Goal: Transaction & Acquisition: Purchase product/service

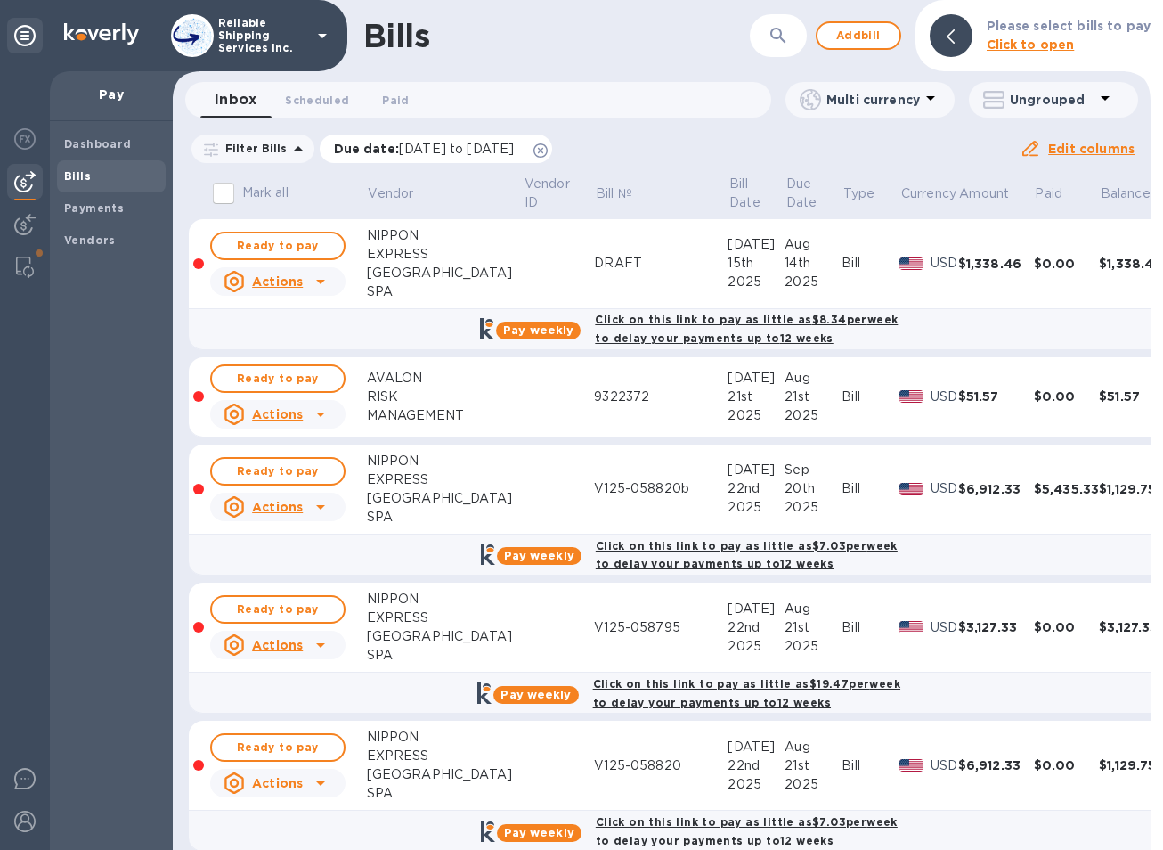
click at [548, 149] on icon at bounding box center [541, 150] width 14 height 14
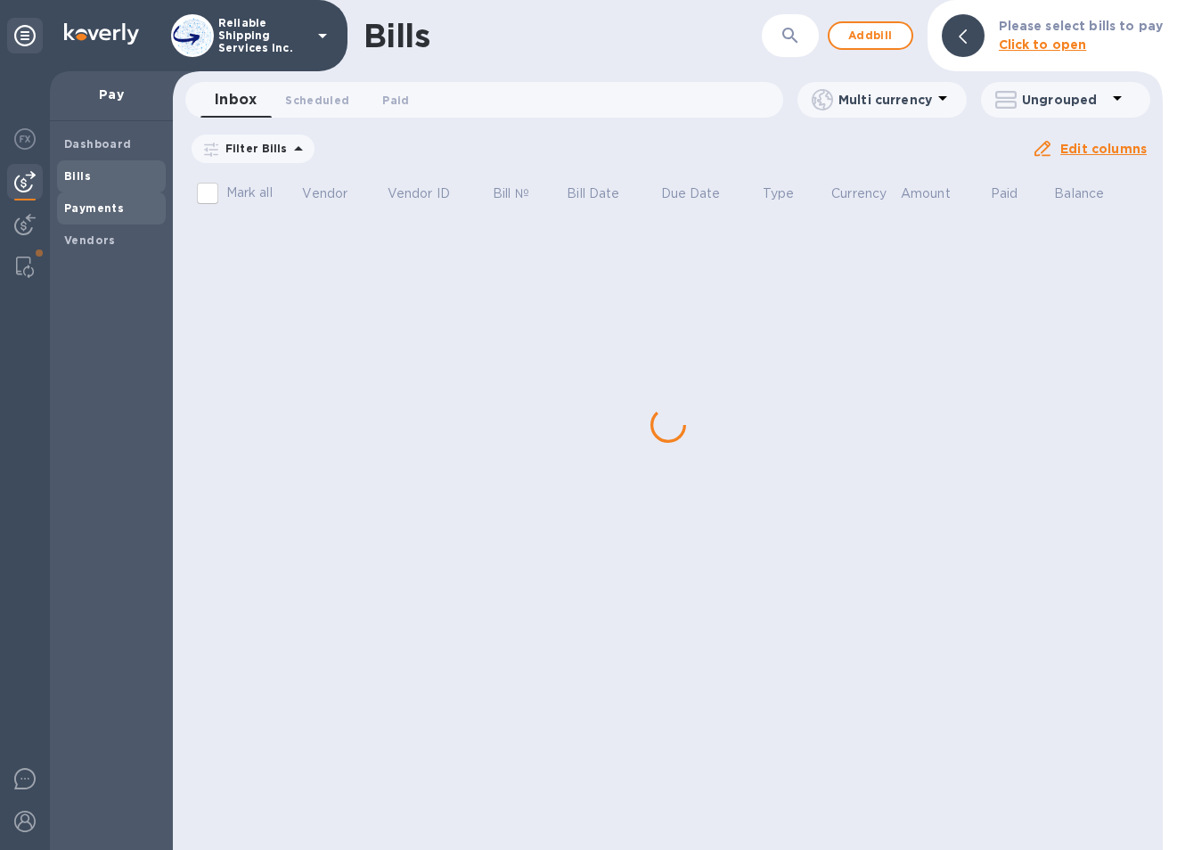
click at [88, 213] on b "Payments" at bounding box center [94, 207] width 60 height 13
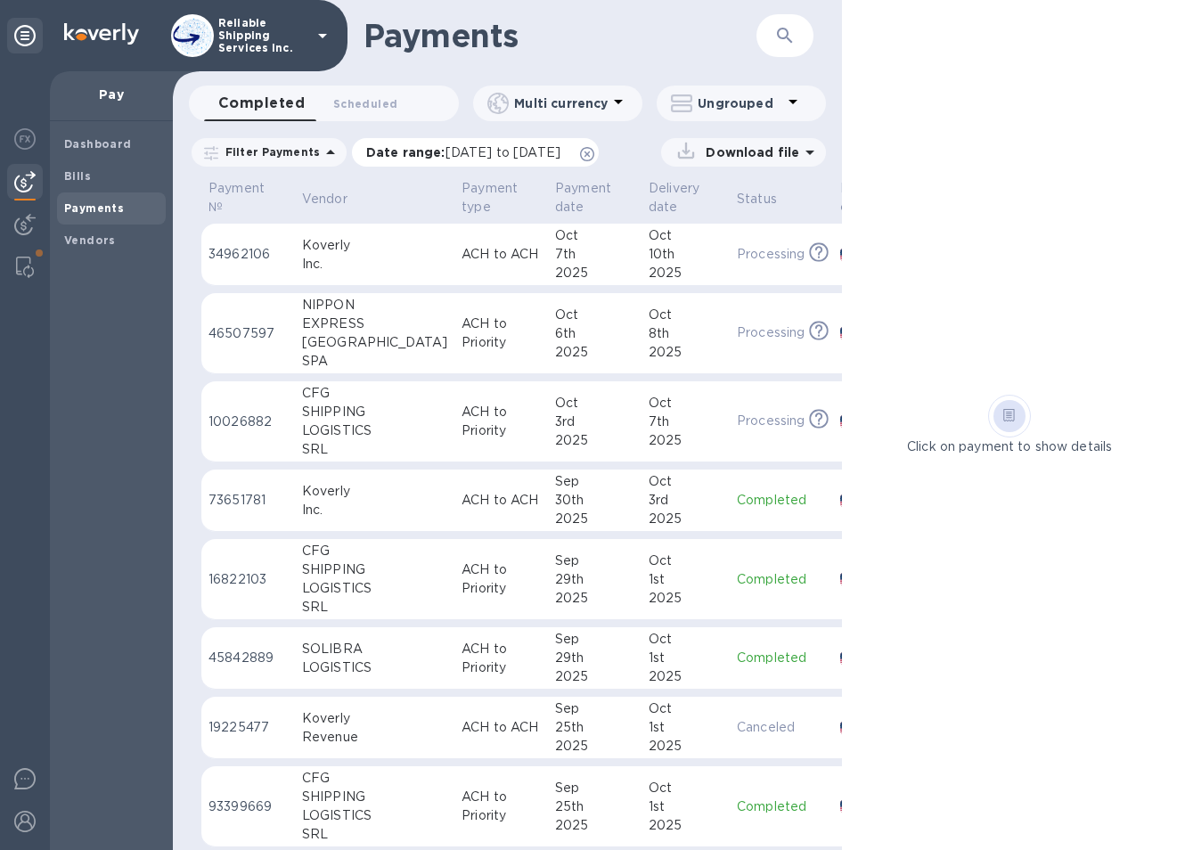
click at [594, 152] on icon at bounding box center [587, 154] width 14 height 14
click at [99, 176] on span "Bills" at bounding box center [111, 176] width 94 height 18
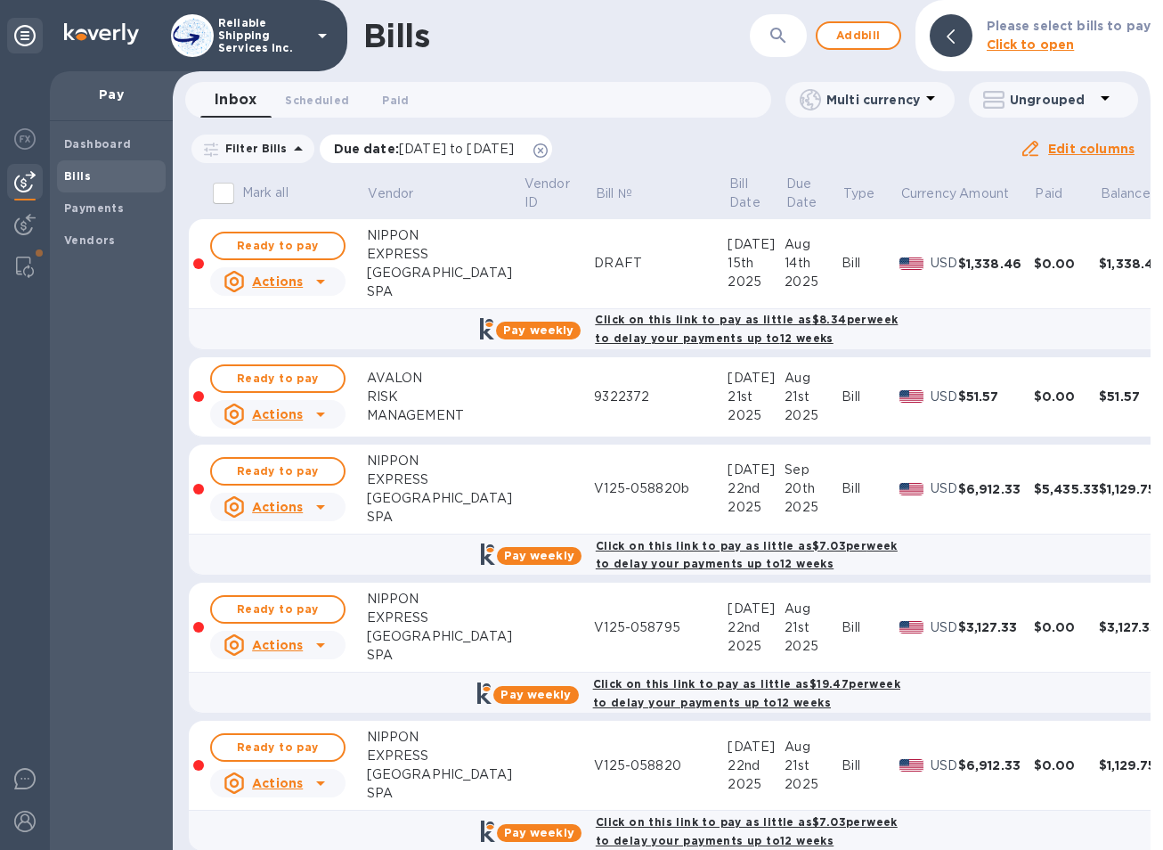
click at [548, 150] on icon at bounding box center [541, 150] width 14 height 14
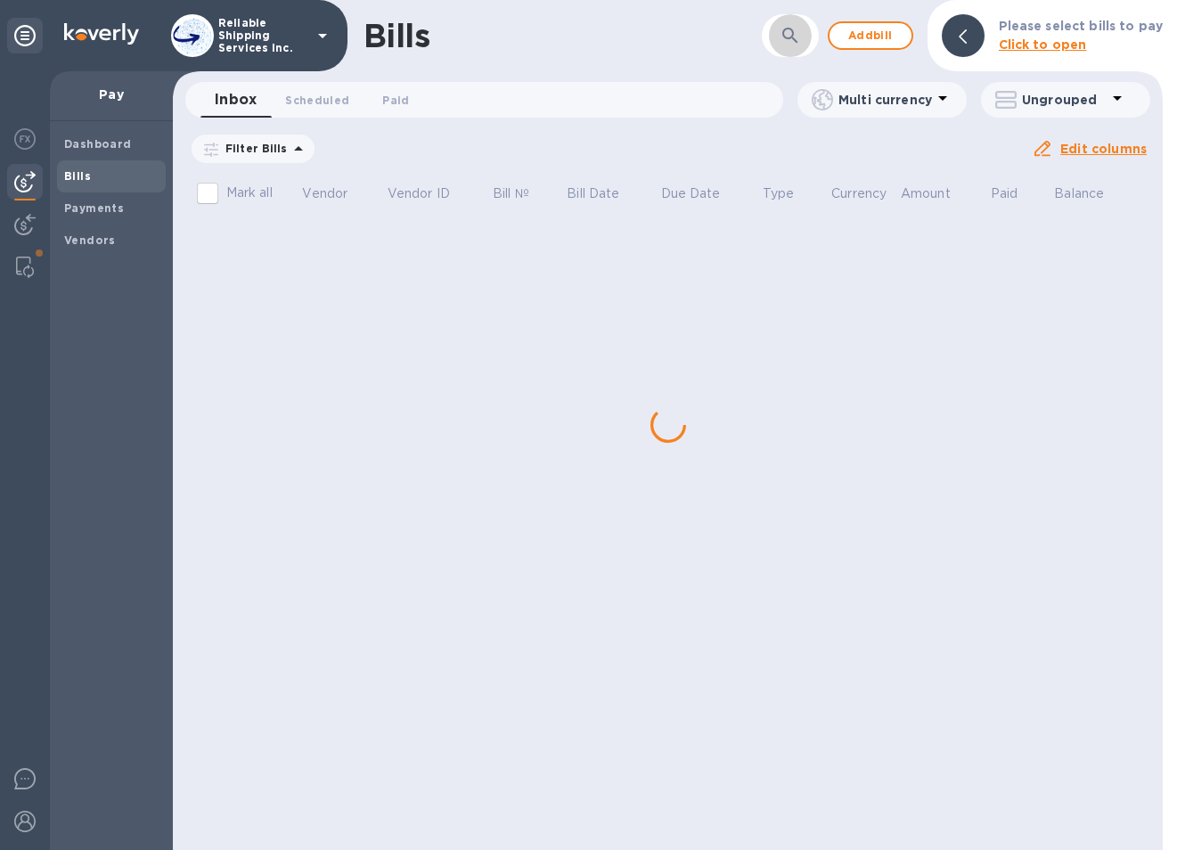
click at [801, 34] on icon "button" at bounding box center [789, 35] width 21 height 21
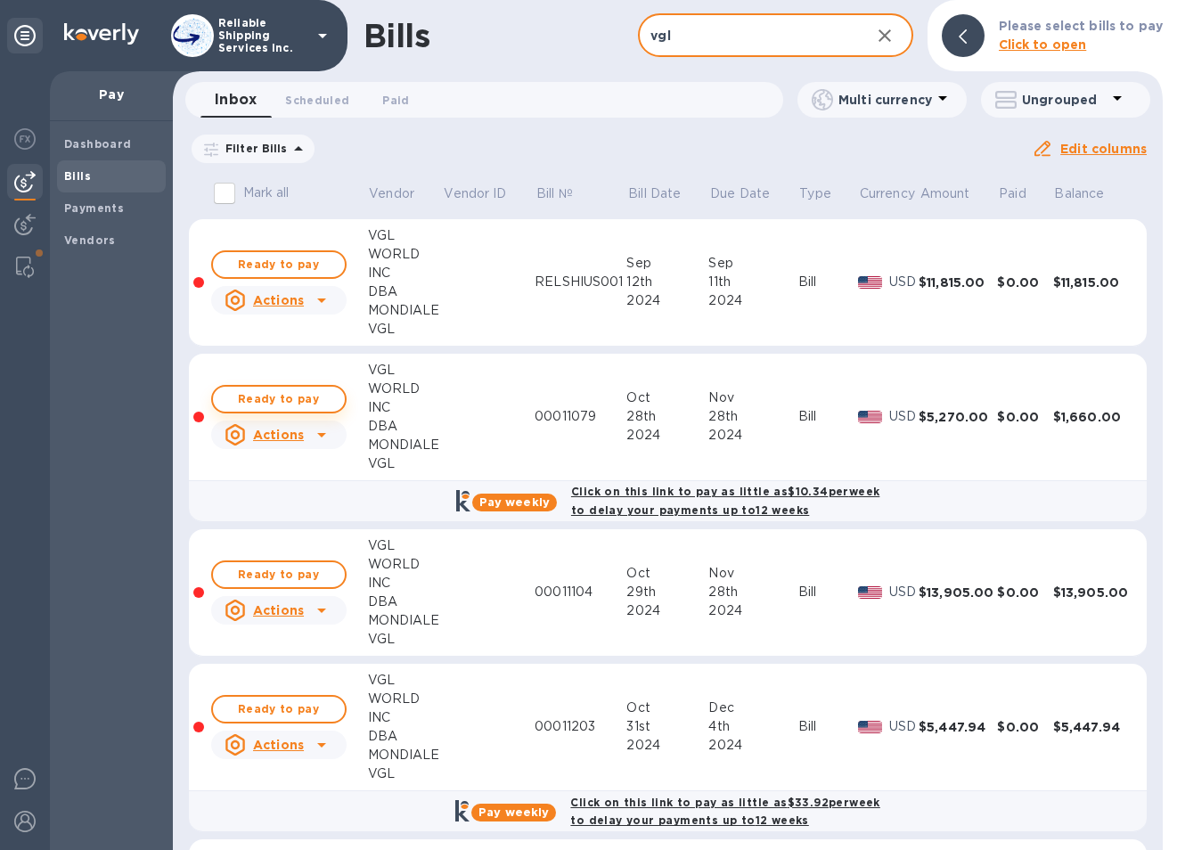
type input "vgl"
click at [298, 391] on span "Ready to pay" at bounding box center [278, 398] width 103 height 21
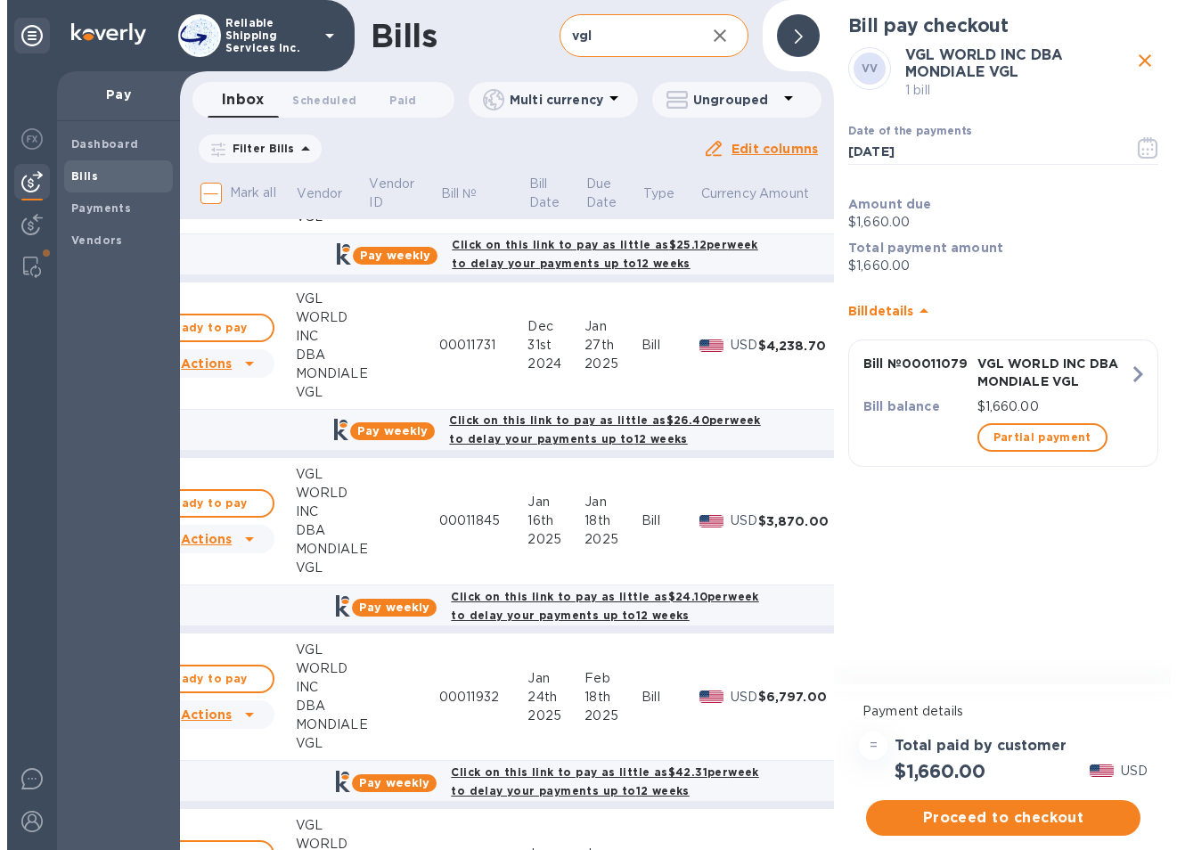
scroll to position [2138, 0]
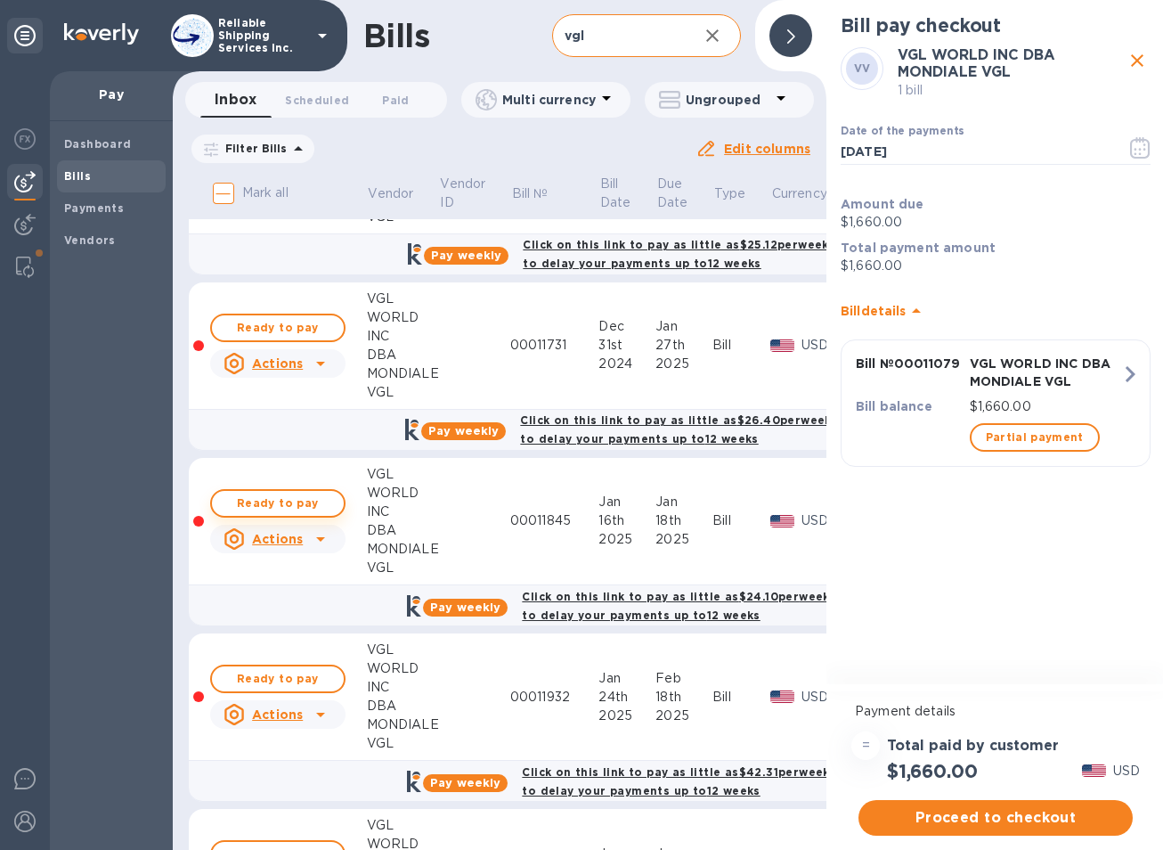
click at [284, 502] on span "Ready to pay" at bounding box center [277, 503] width 103 height 21
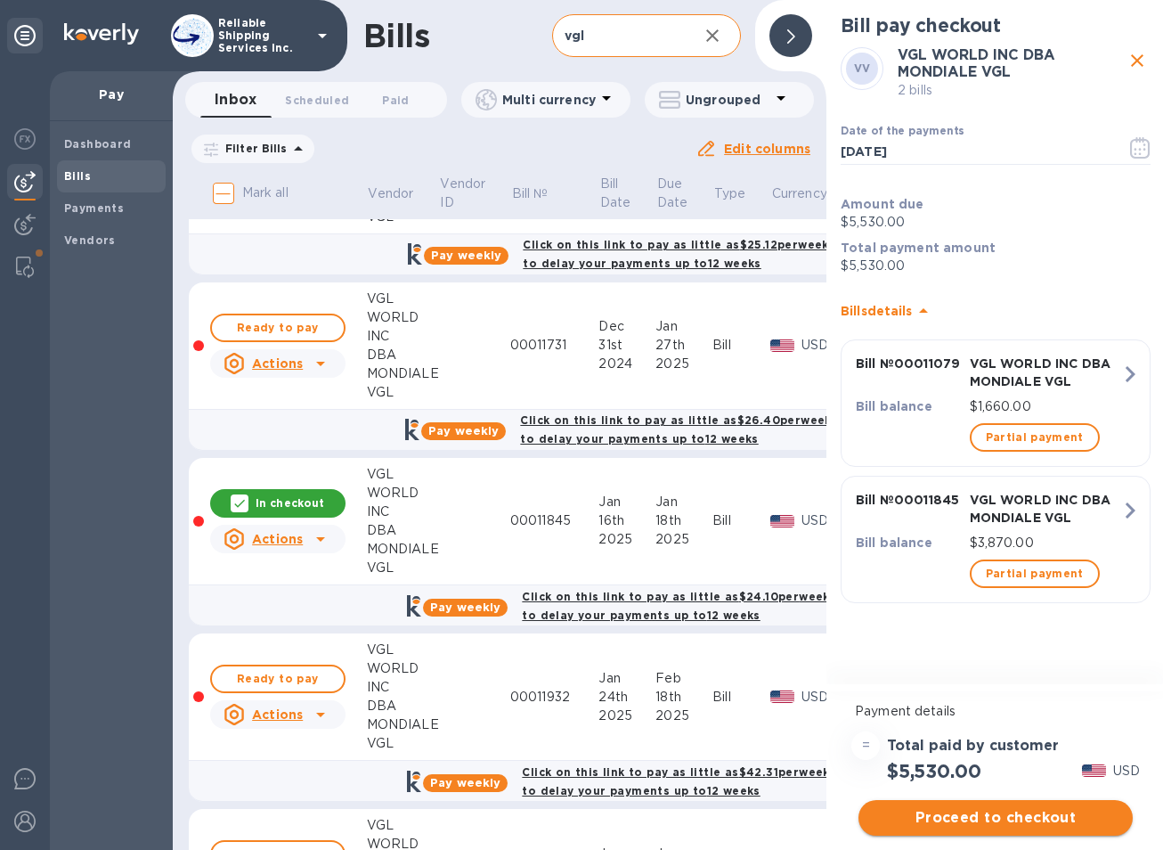
click at [991, 822] on span "Proceed to checkout" at bounding box center [996, 817] width 246 height 21
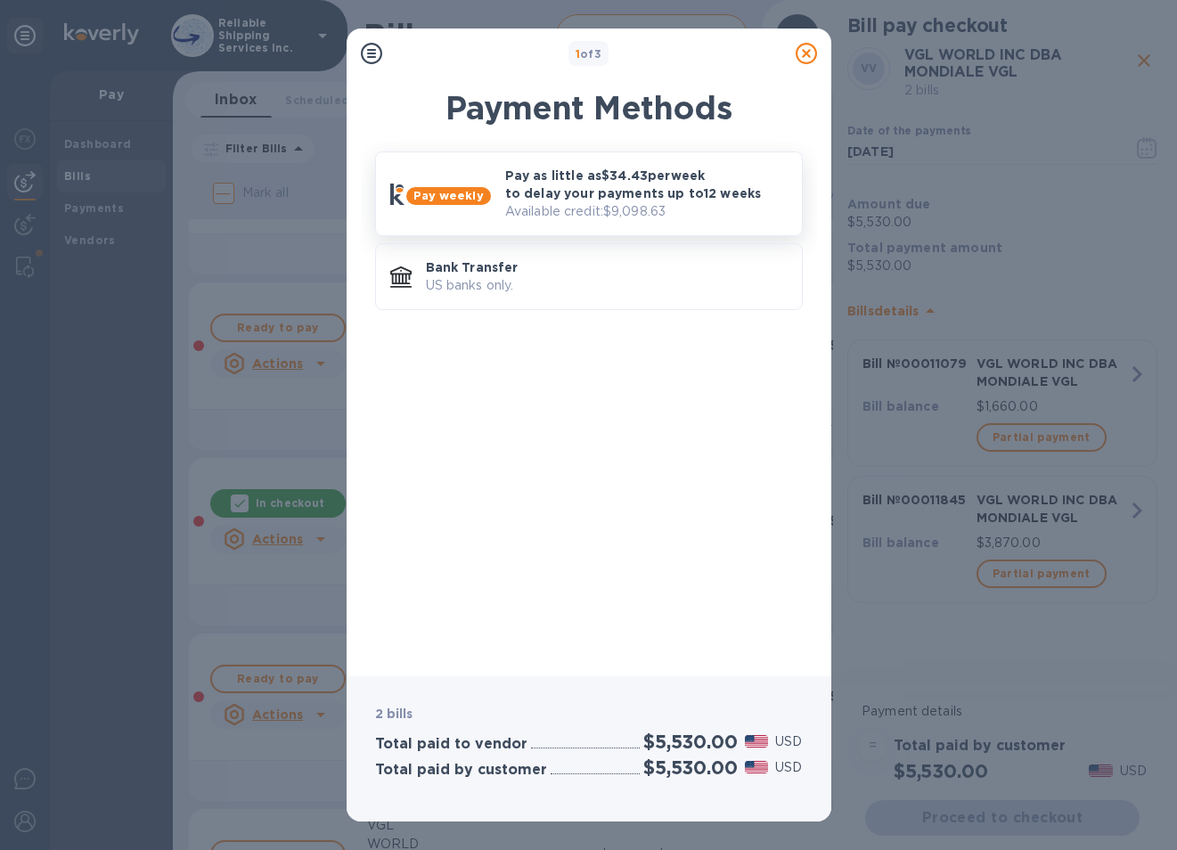
click at [624, 180] on p "Pay as little as $34.43 per week to delay your payments up to 12 weeks" at bounding box center [646, 185] width 282 height 36
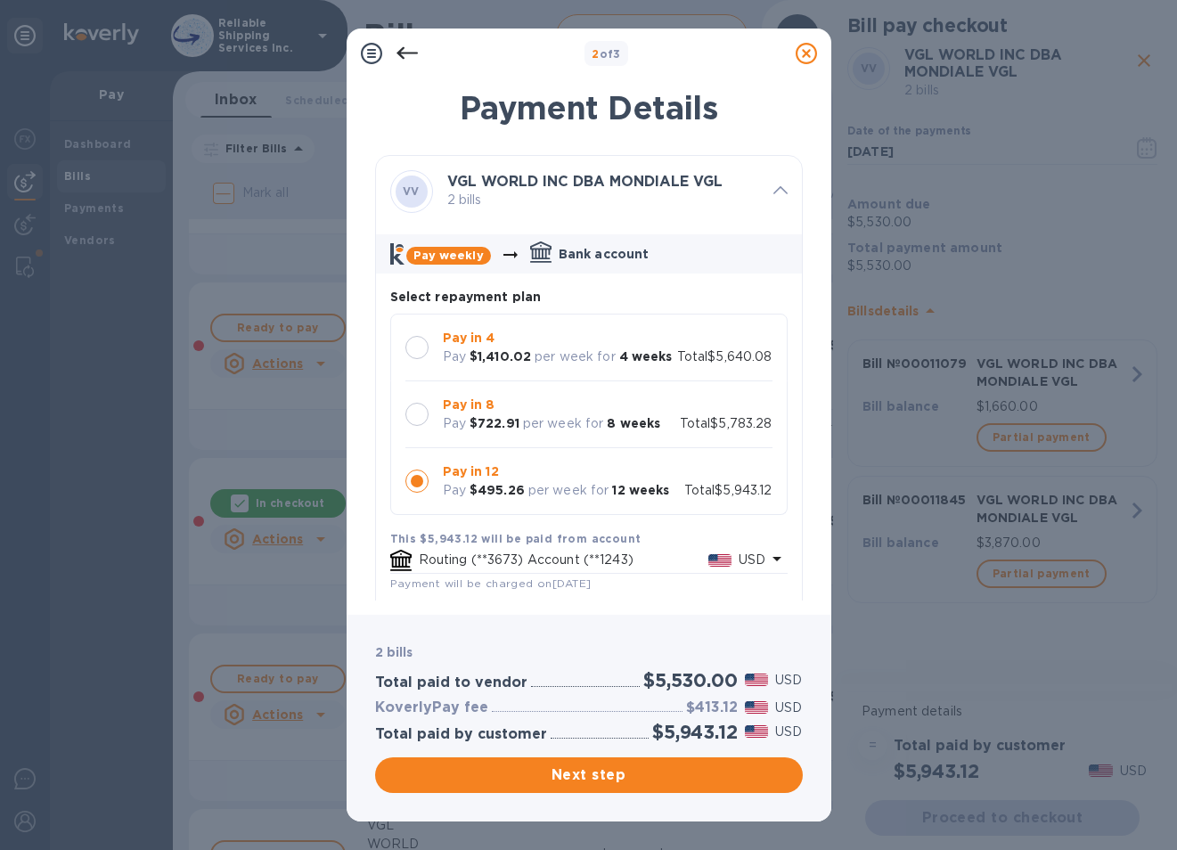
click at [559, 366] on div "Pay in 4 Pay $1,410.02 per week for 4 weeks Total $5,640.08" at bounding box center [588, 347] width 367 height 37
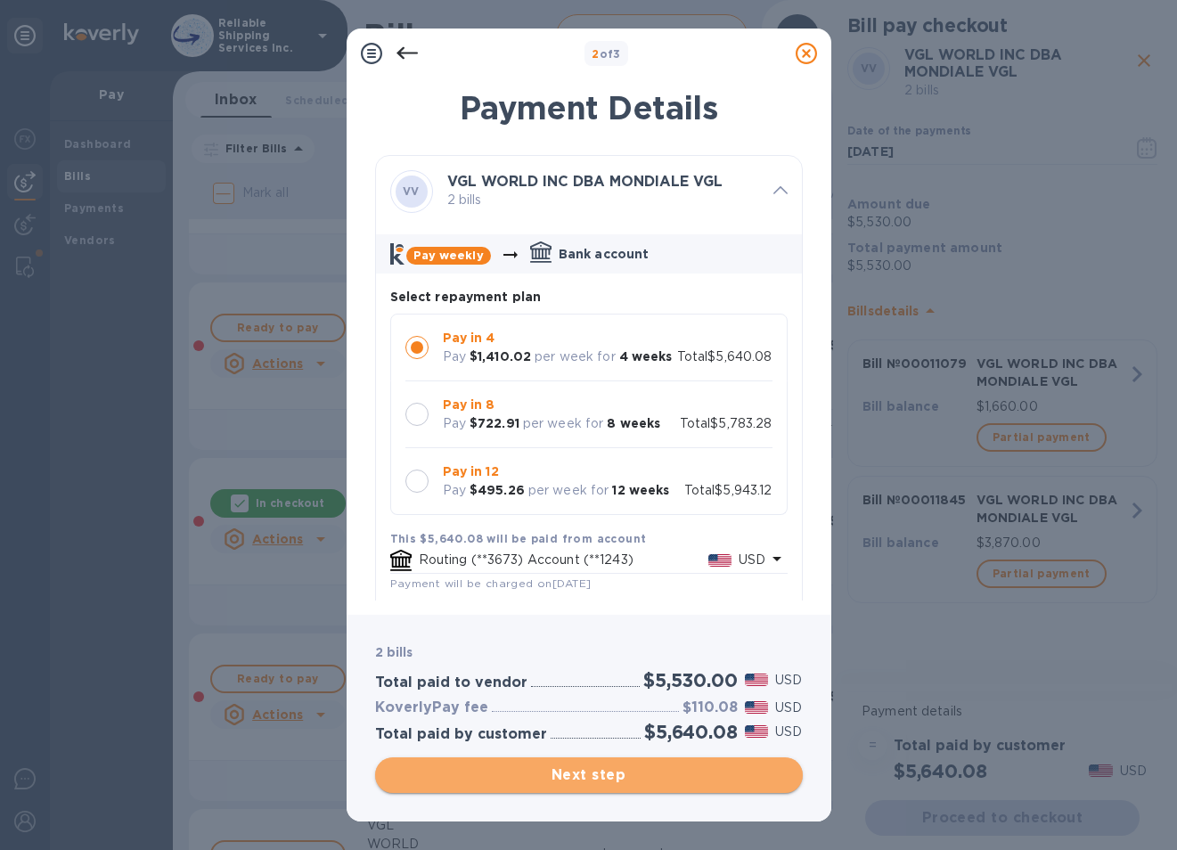
click at [584, 770] on span "Next step" at bounding box center [588, 774] width 399 height 21
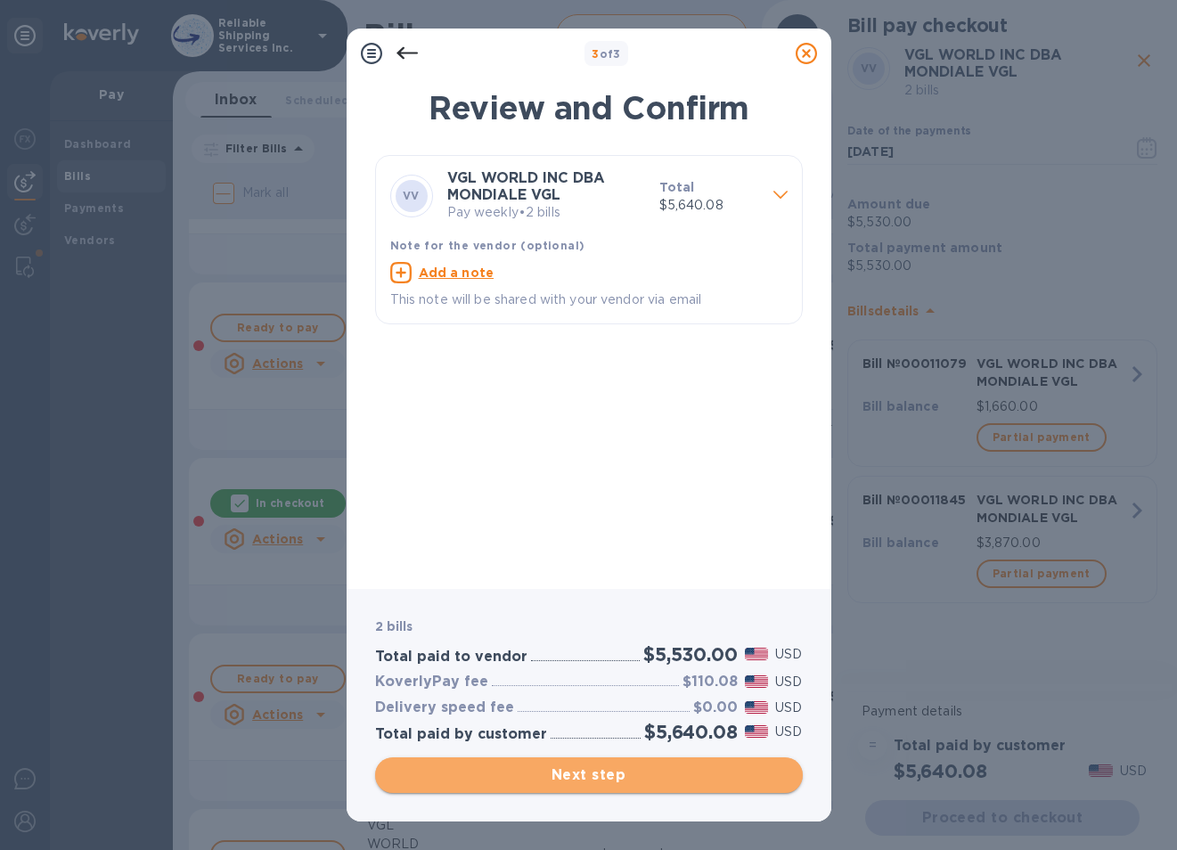
click at [573, 771] on span "Next step" at bounding box center [588, 774] width 399 height 21
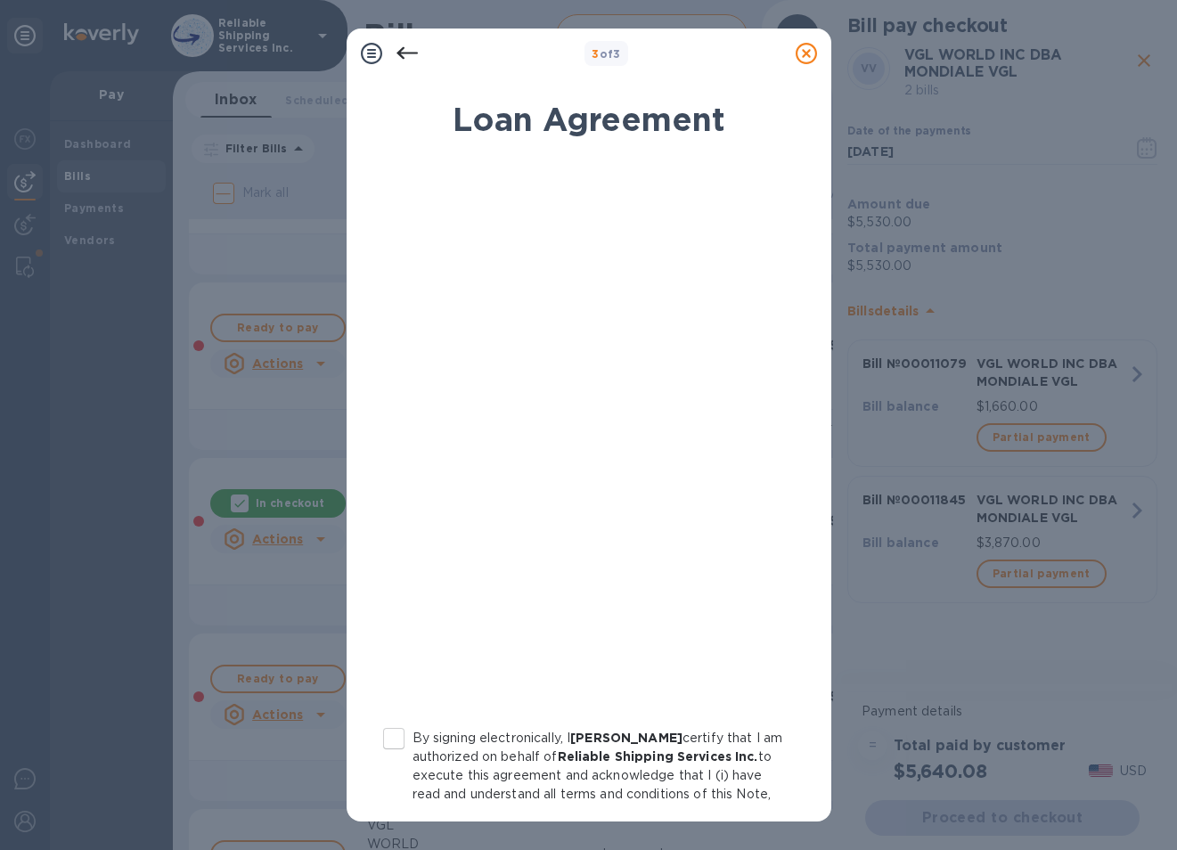
click at [390, 738] on input "By signing electronically, I [PERSON_NAME] certify that I am authorized on beha…" at bounding box center [393, 738] width 37 height 37
checkbox input "true"
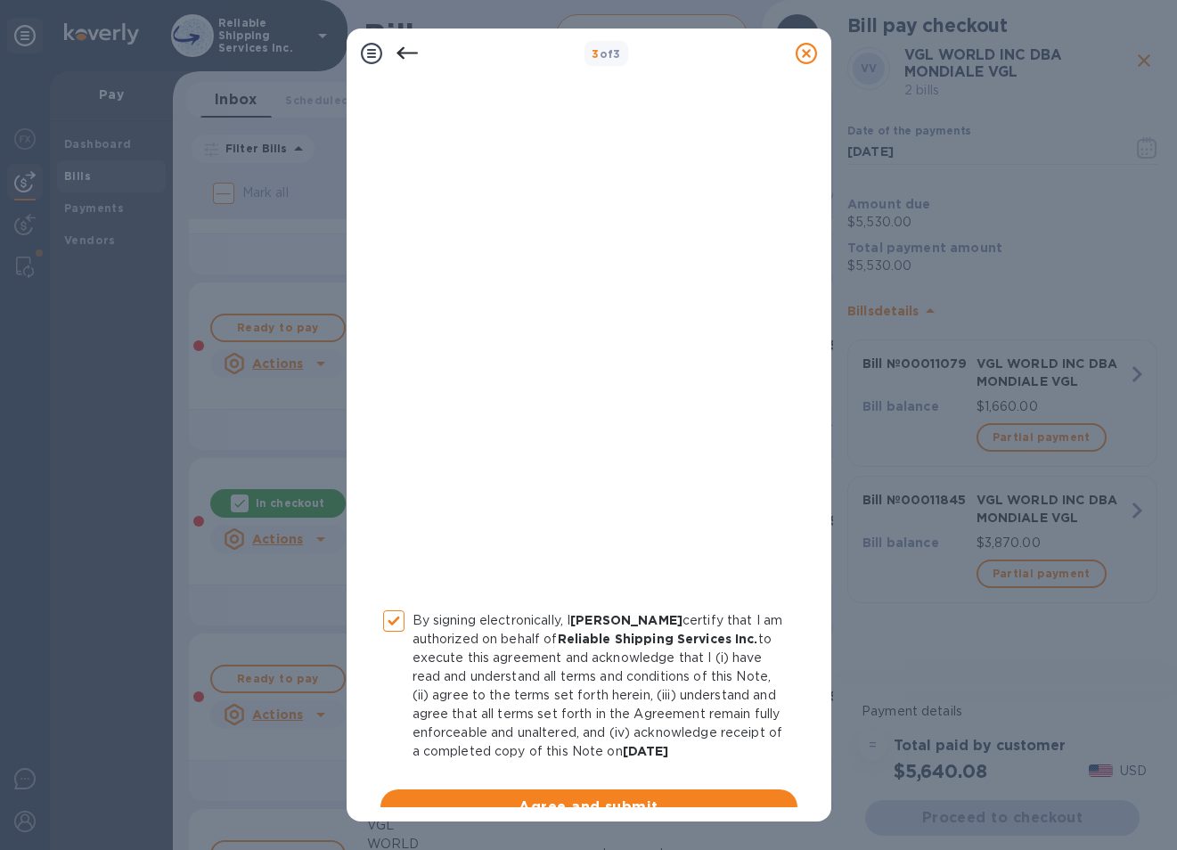
scroll to position [165, 0]
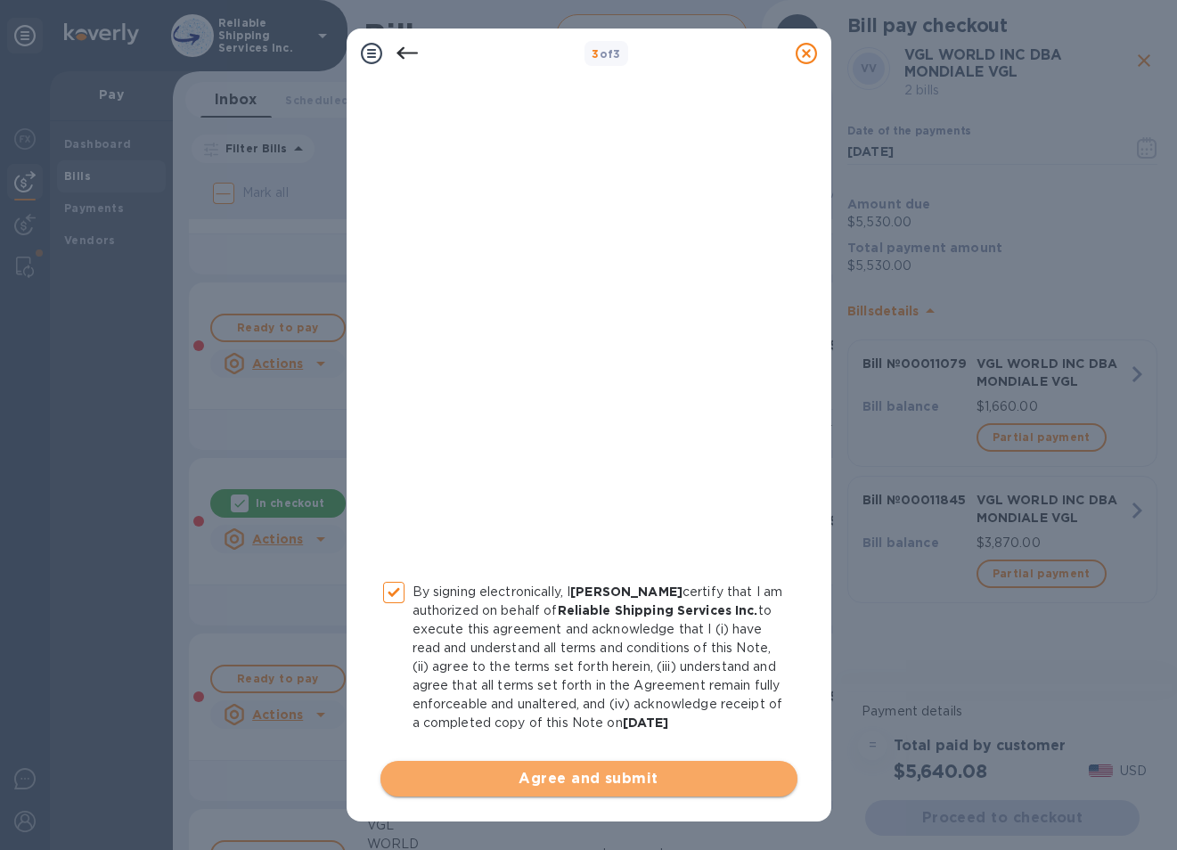
click at [607, 782] on span "Agree and submit" at bounding box center [589, 778] width 388 height 21
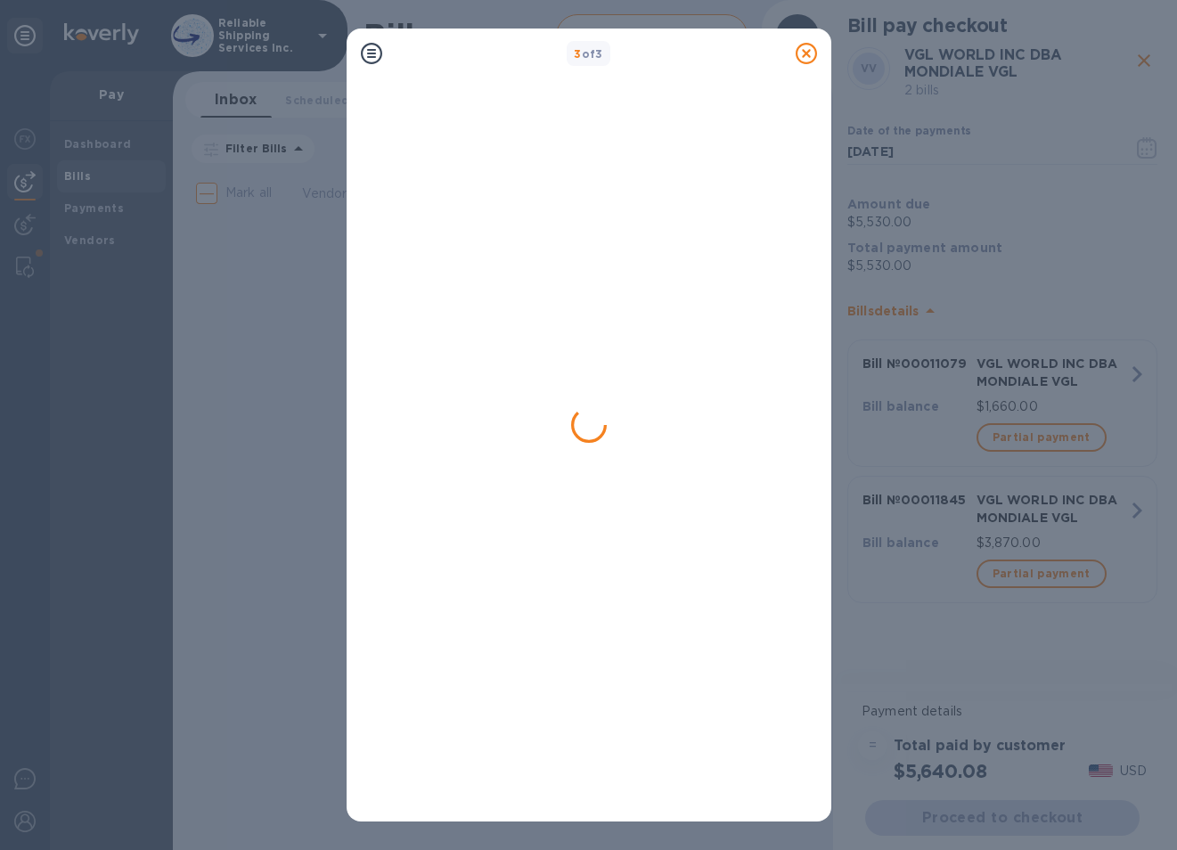
scroll to position [0, 0]
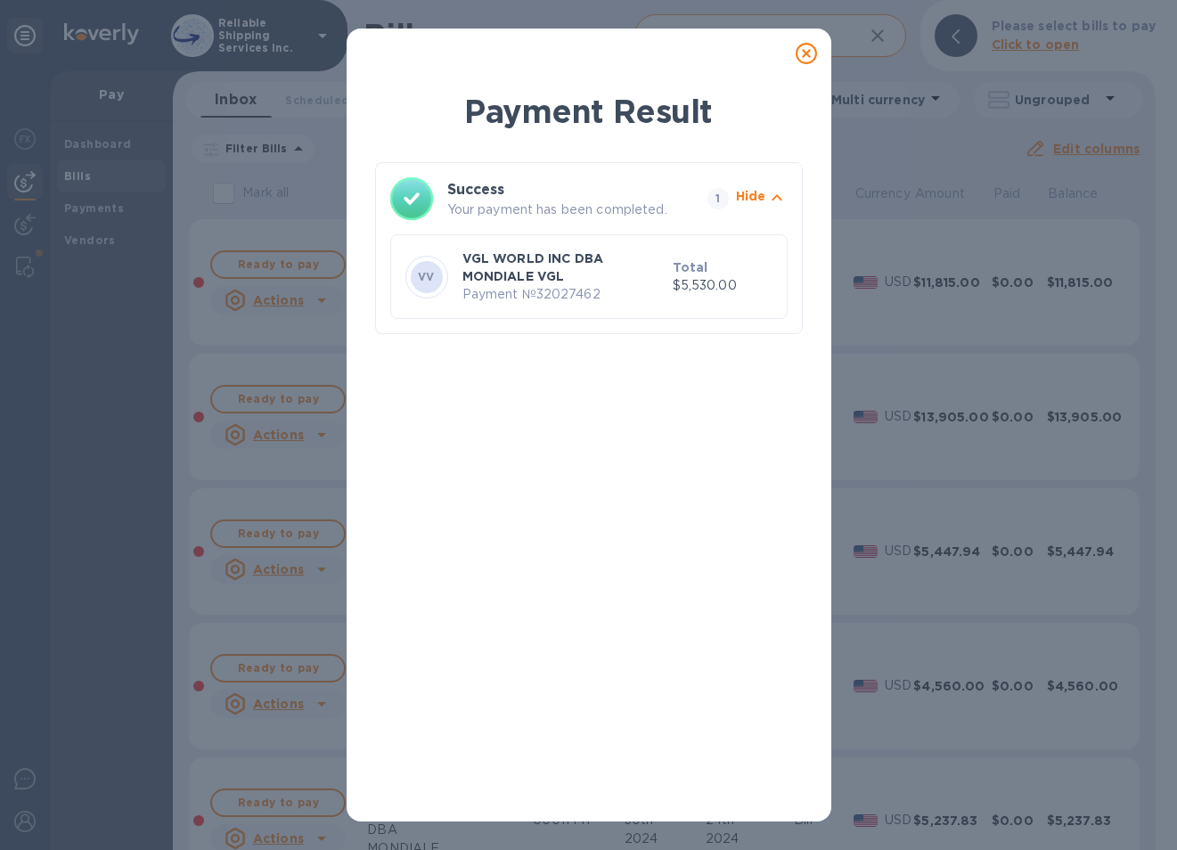
click at [805, 53] on icon at bounding box center [806, 53] width 21 height 21
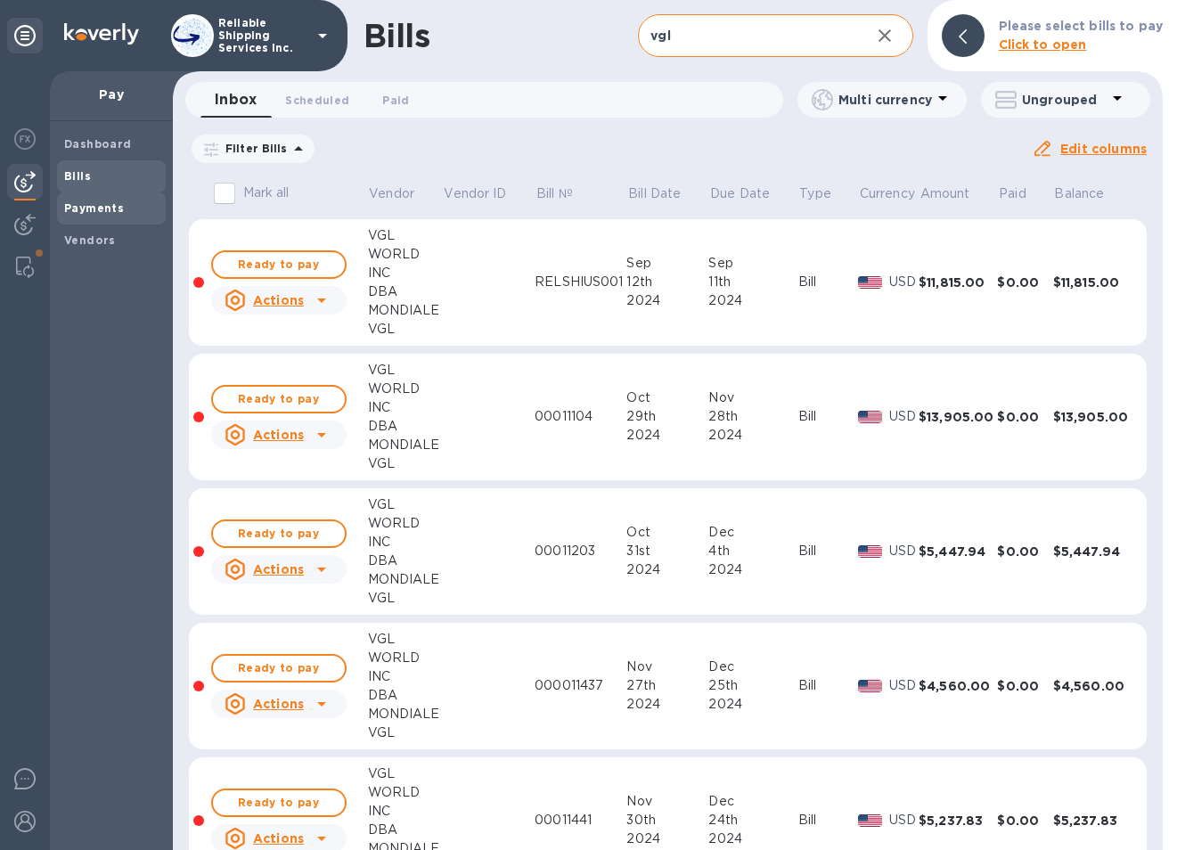
click at [79, 216] on span "Payments" at bounding box center [94, 209] width 60 height 18
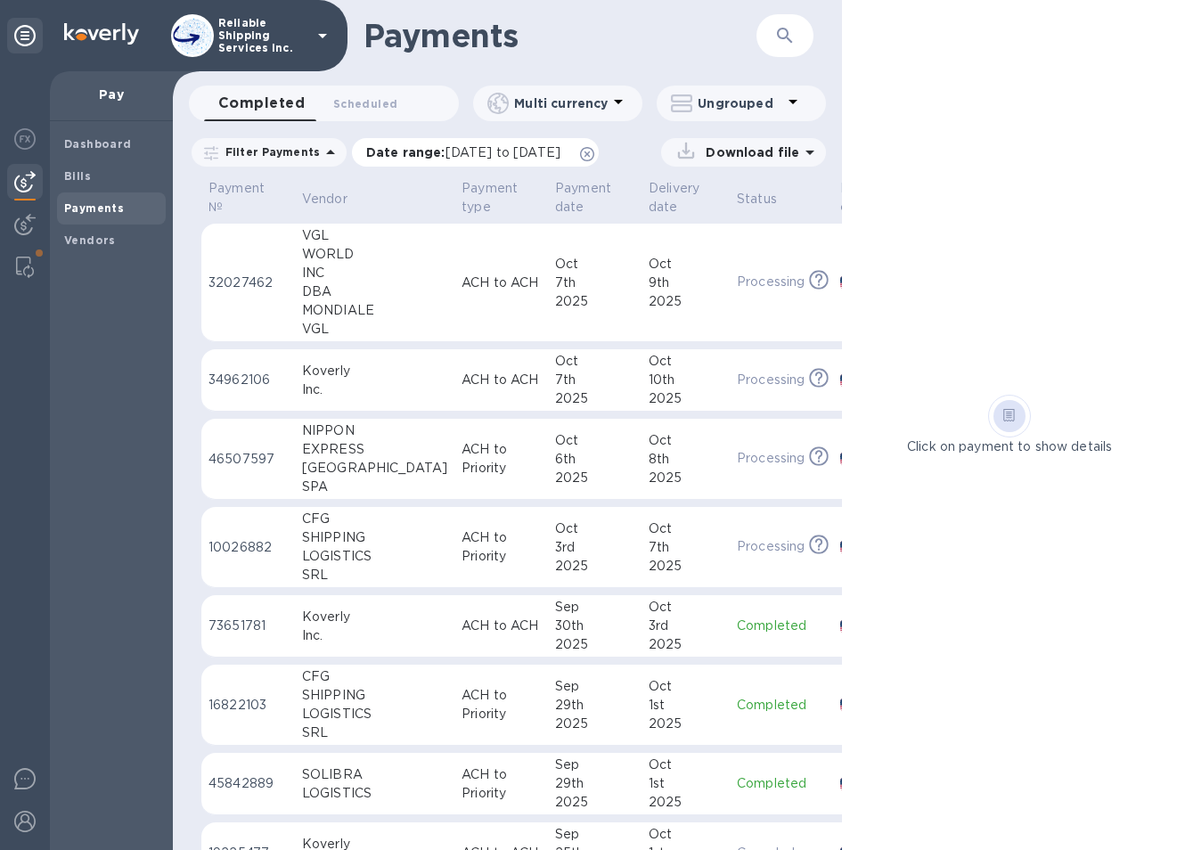
click at [594, 150] on icon at bounding box center [587, 154] width 14 height 14
click at [555, 290] on div "7th" at bounding box center [594, 282] width 79 height 19
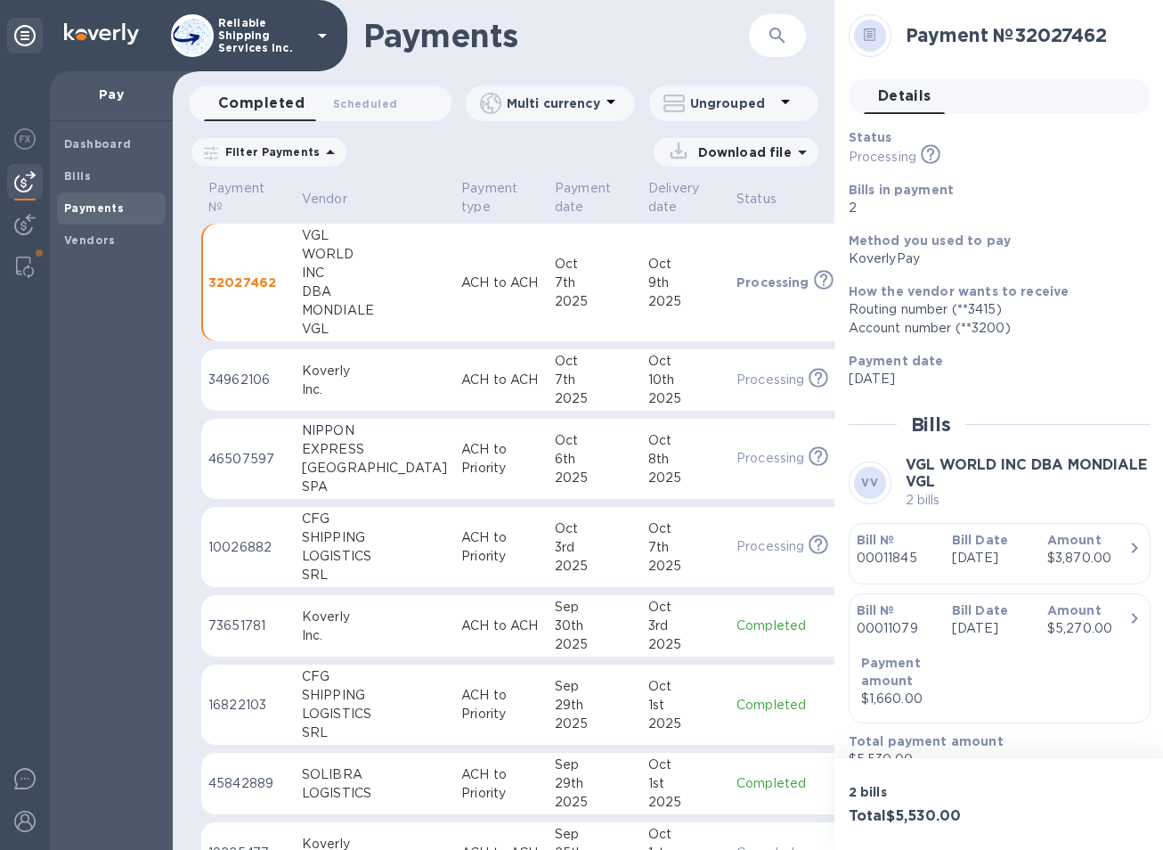
click at [994, 561] on p "[DATE]" at bounding box center [992, 558] width 81 height 19
drag, startPoint x: 1021, startPoint y: 35, endPoint x: 1120, endPoint y: 37, distance: 98.9
click at [1120, 37] on h2 "Payment № 32027462" at bounding box center [1021, 35] width 231 height 22
copy h2 "32027462"
